Goal: Task Accomplishment & Management: Complete application form

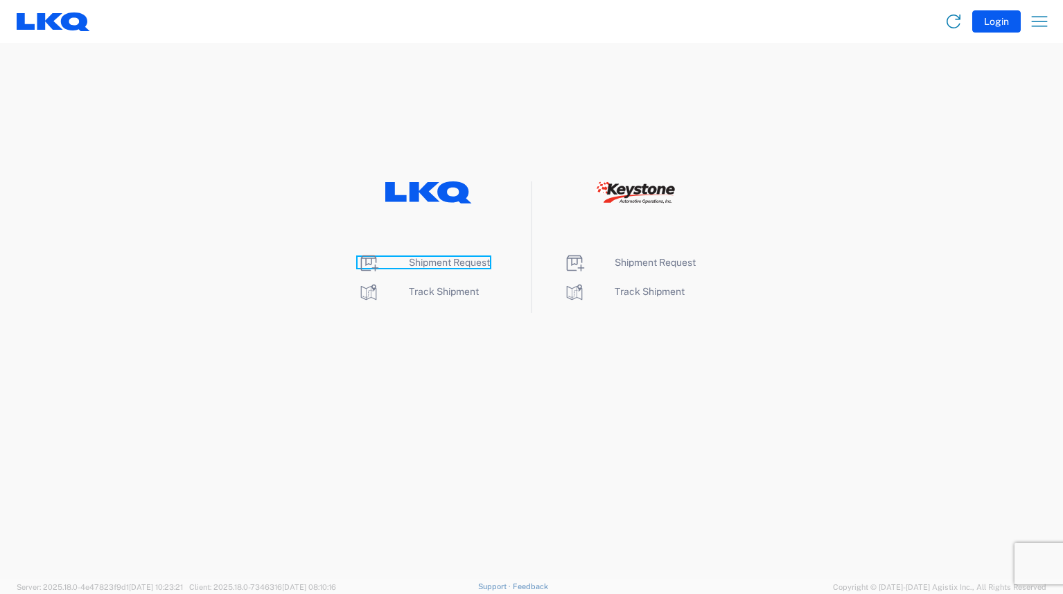
click at [432, 262] on span "Shipment Request" at bounding box center [449, 262] width 81 height 11
drag, startPoint x: 1011, startPoint y: 0, endPoint x: 1017, endPoint y: 87, distance: 87.4
click at [1017, 87] on agx-landing-component "Shipment Request Track Shipment Shipment Request Track Shipment" at bounding box center [531, 311] width 1063 height 537
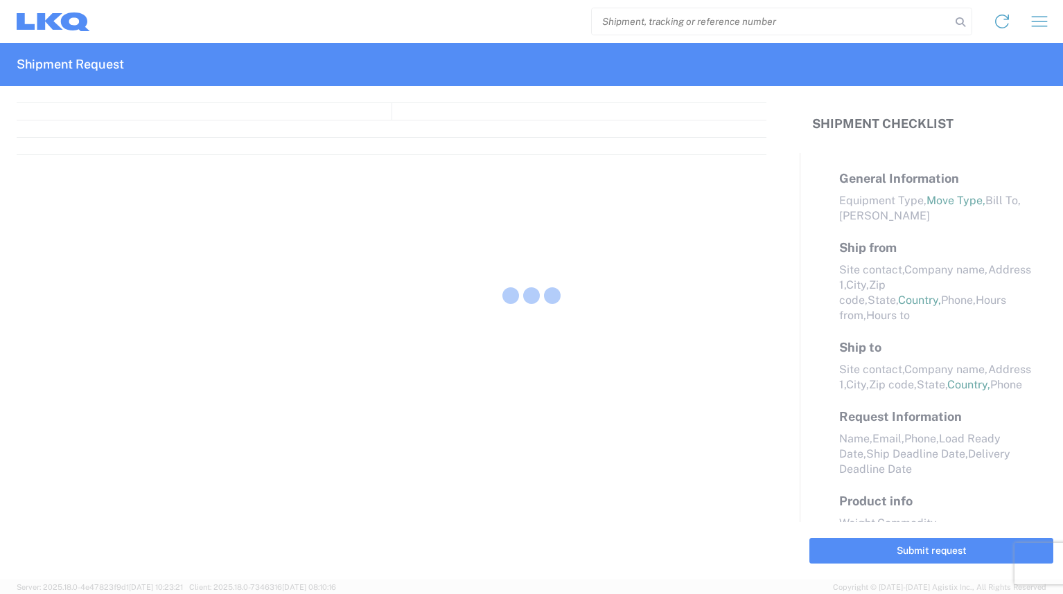
select select "FULL"
select select "LBS"
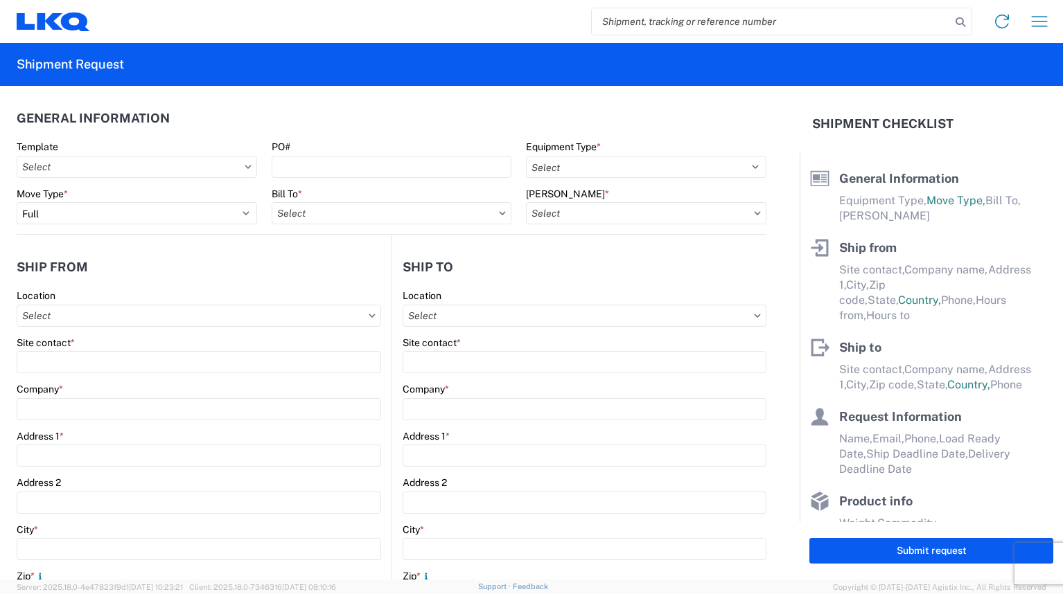
click at [247, 168] on icon at bounding box center [248, 167] width 7 height 4
click at [245, 167] on icon at bounding box center [248, 166] width 6 height 3
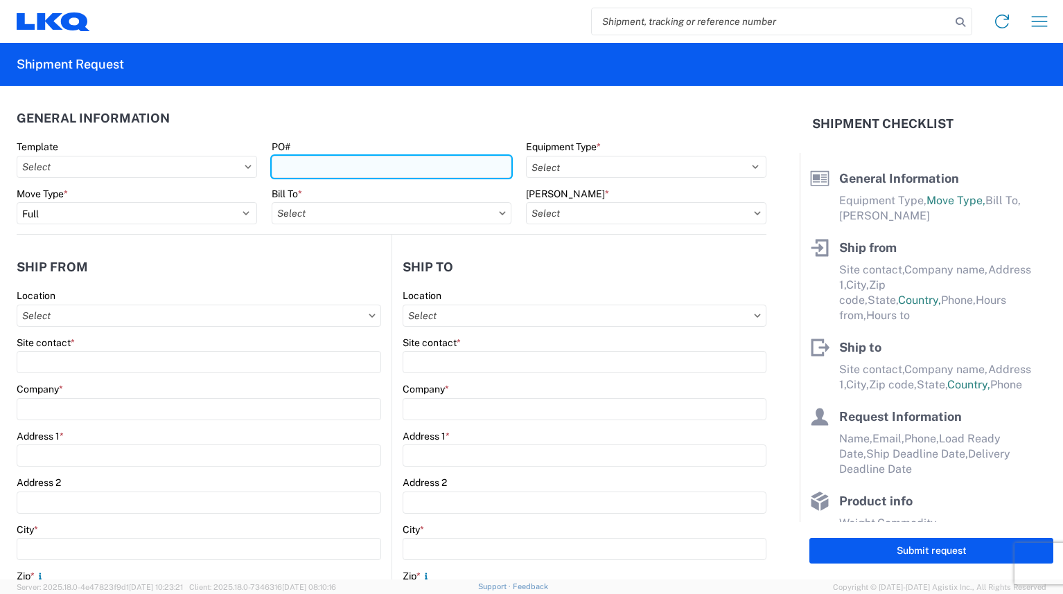
click at [272, 170] on input "PO#" at bounding box center [392, 167] width 240 height 22
